Goal: Find specific page/section: Find specific page/section

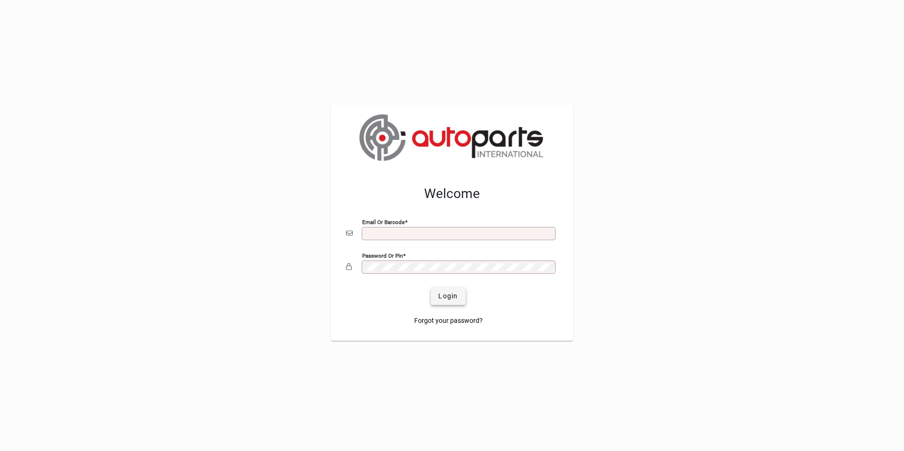
type input "**********"
click at [443, 300] on span "Login" at bounding box center [447, 296] width 19 height 10
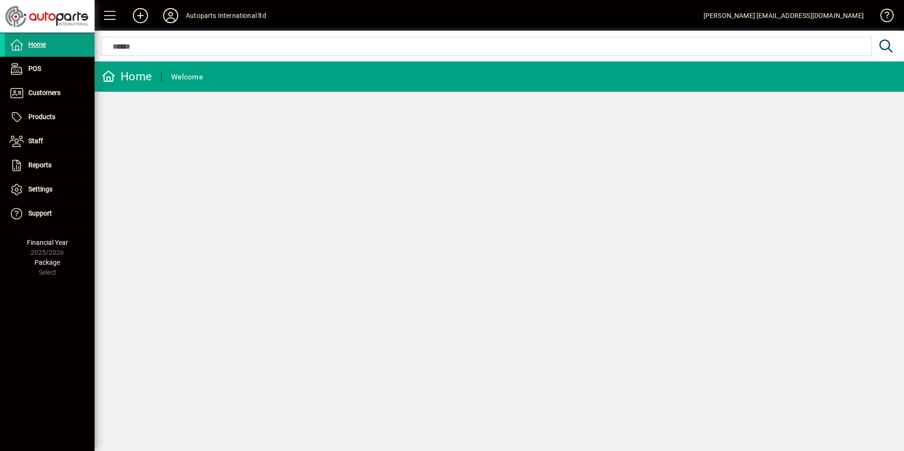
click at [132, 44] on input "text" at bounding box center [486, 46] width 756 height 11
click at [140, 44] on input "text" at bounding box center [486, 46] width 756 height 11
drag, startPoint x: 143, startPoint y: 44, endPoint x: 105, endPoint y: 40, distance: 37.6
click at [105, 40] on mat-form-field at bounding box center [497, 46] width 804 height 31
click at [159, 40] on div at bounding box center [499, 36] width 809 height 10
